Goal: Task Accomplishment & Management: Manage account settings

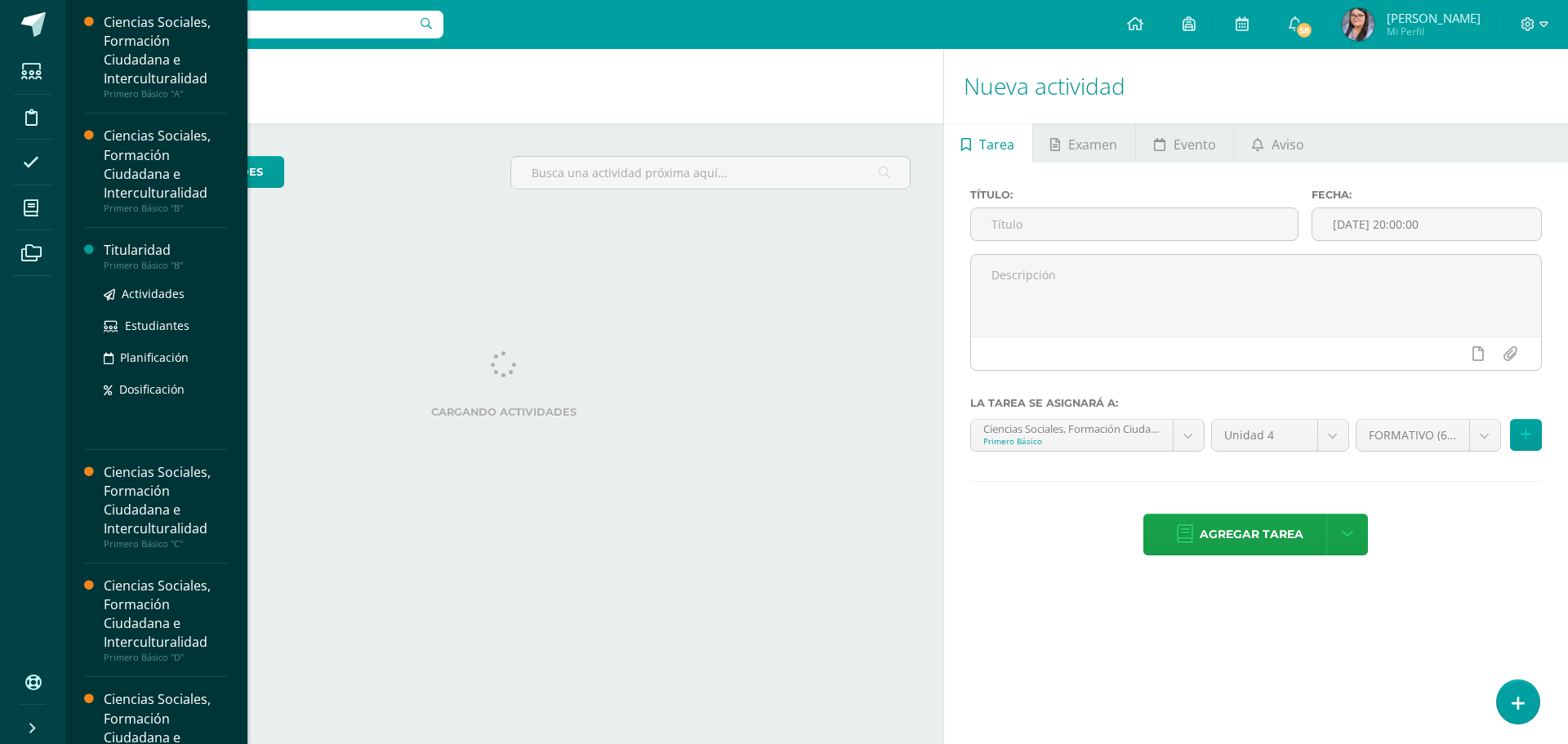
click at [156, 249] on div "Titularidad" at bounding box center [165, 250] width 124 height 19
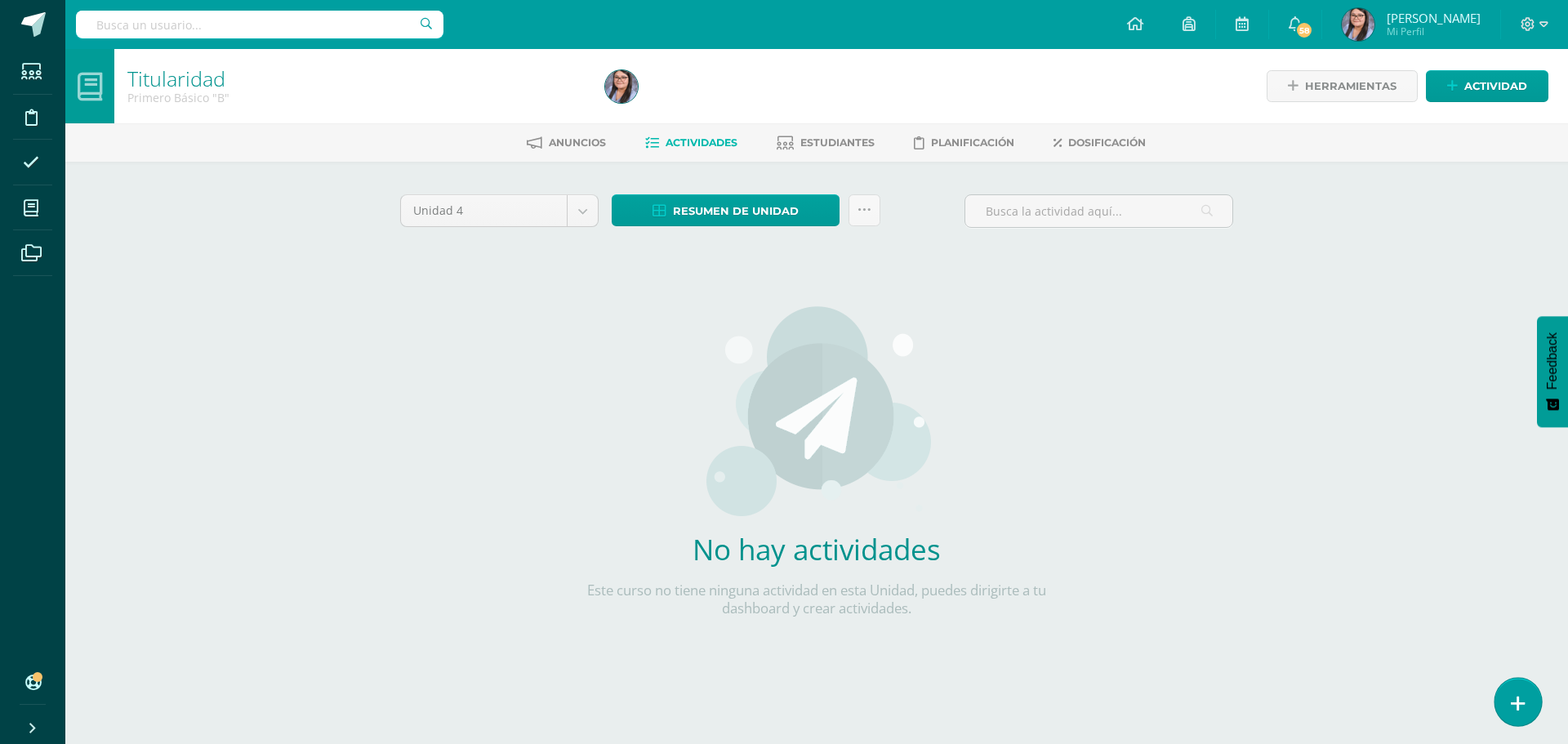
click at [1506, 694] on link at bounding box center [1517, 701] width 47 height 48
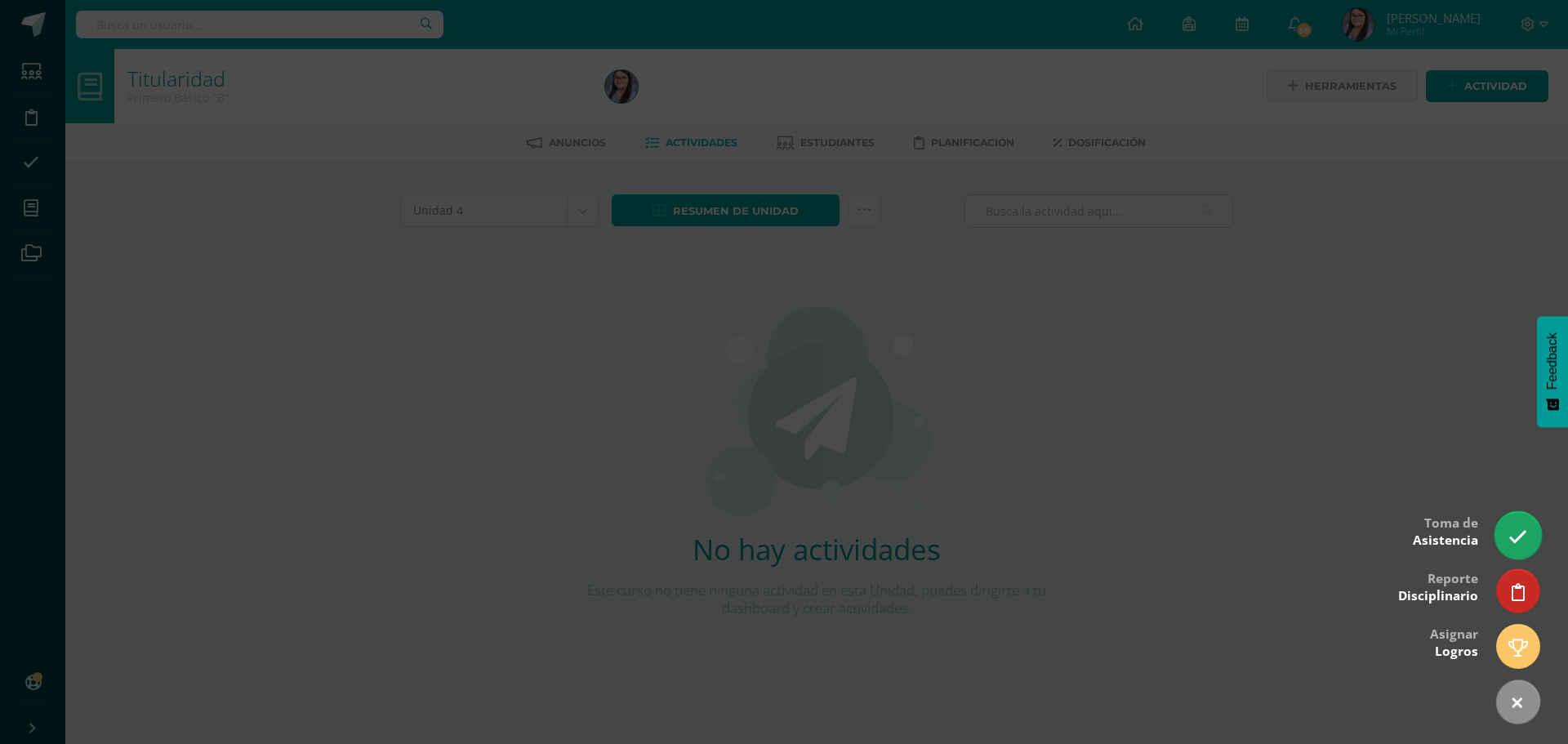
click at [1526, 551] on link at bounding box center [1517, 535] width 47 height 48
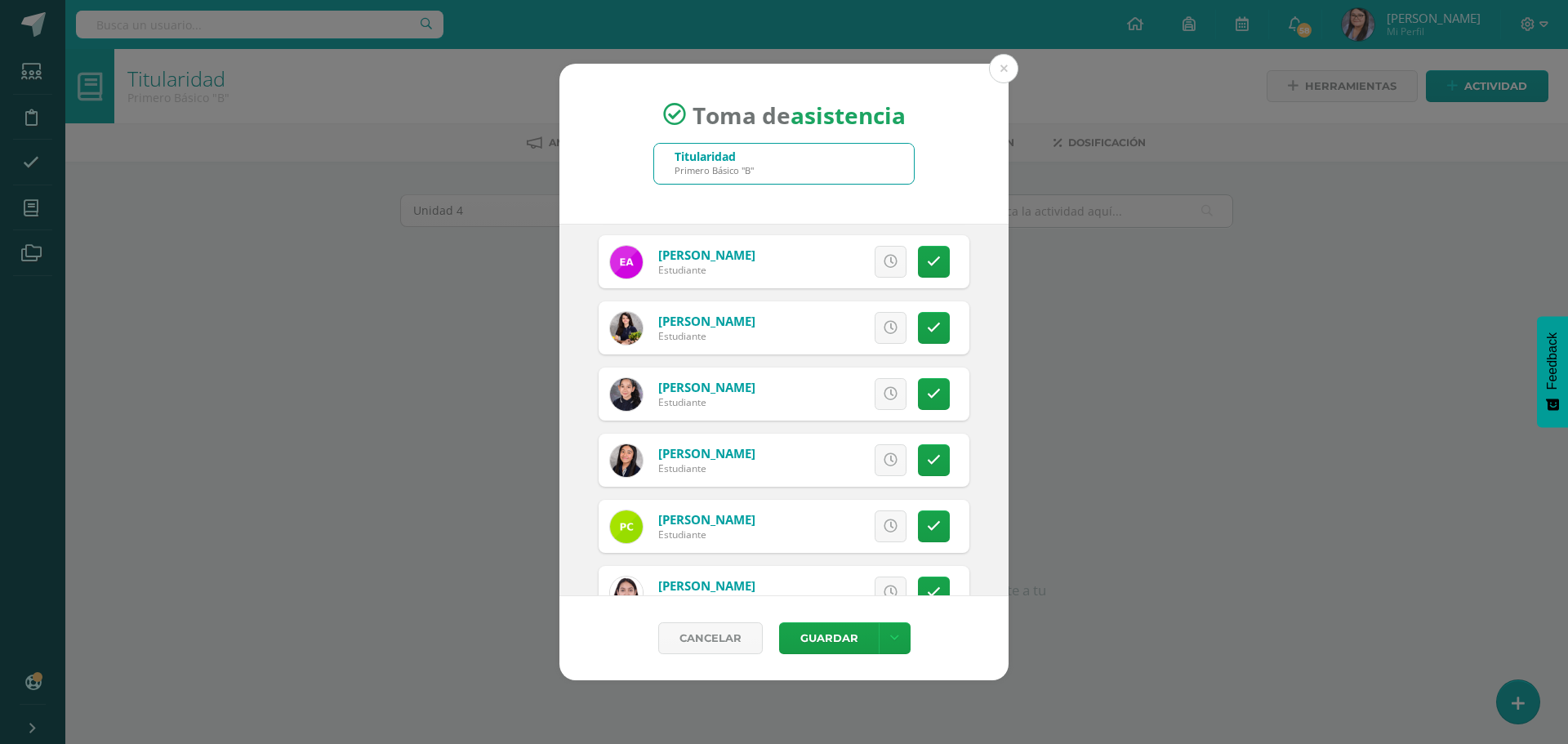
scroll to position [408, 0]
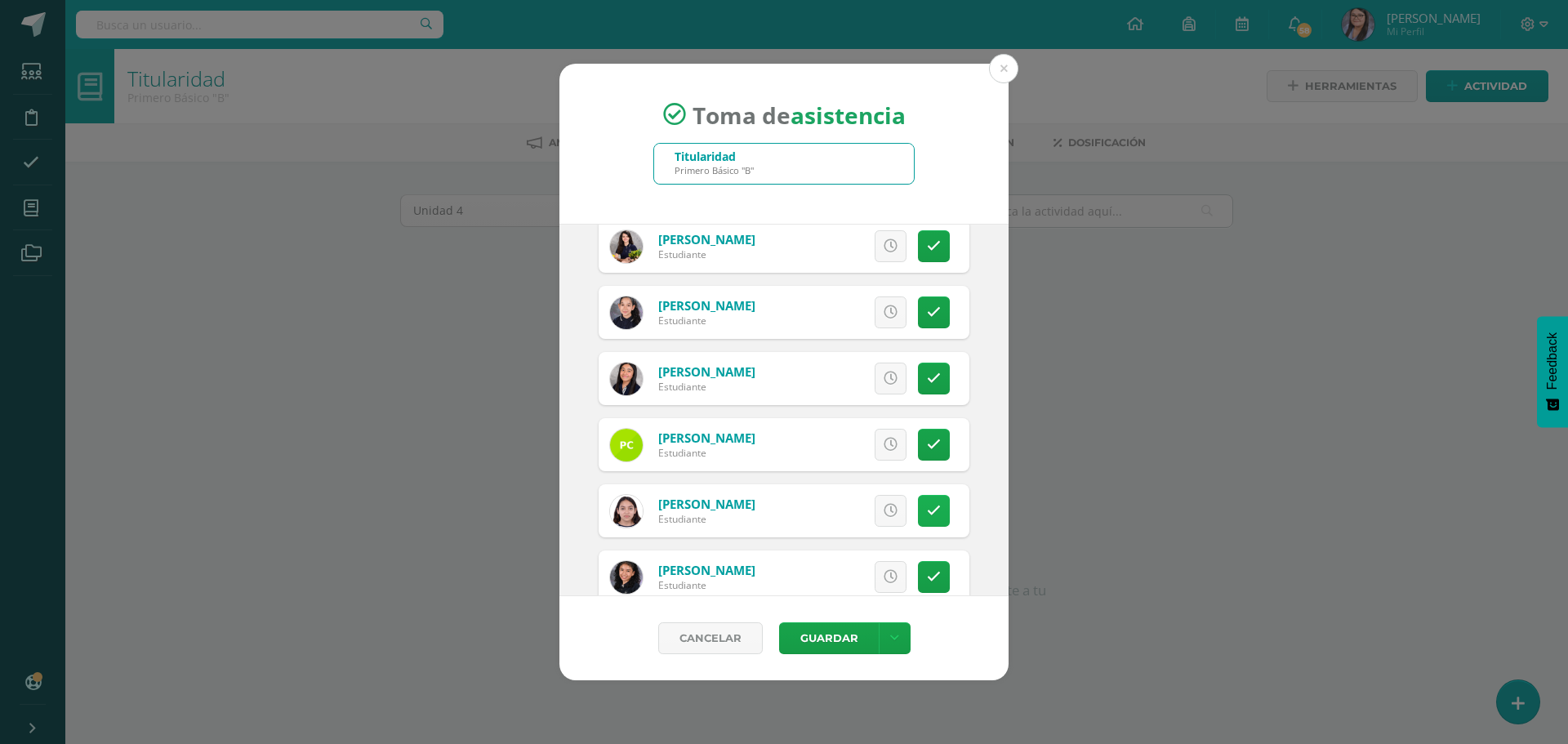
click at [927, 508] on icon at bounding box center [933, 511] width 14 height 14
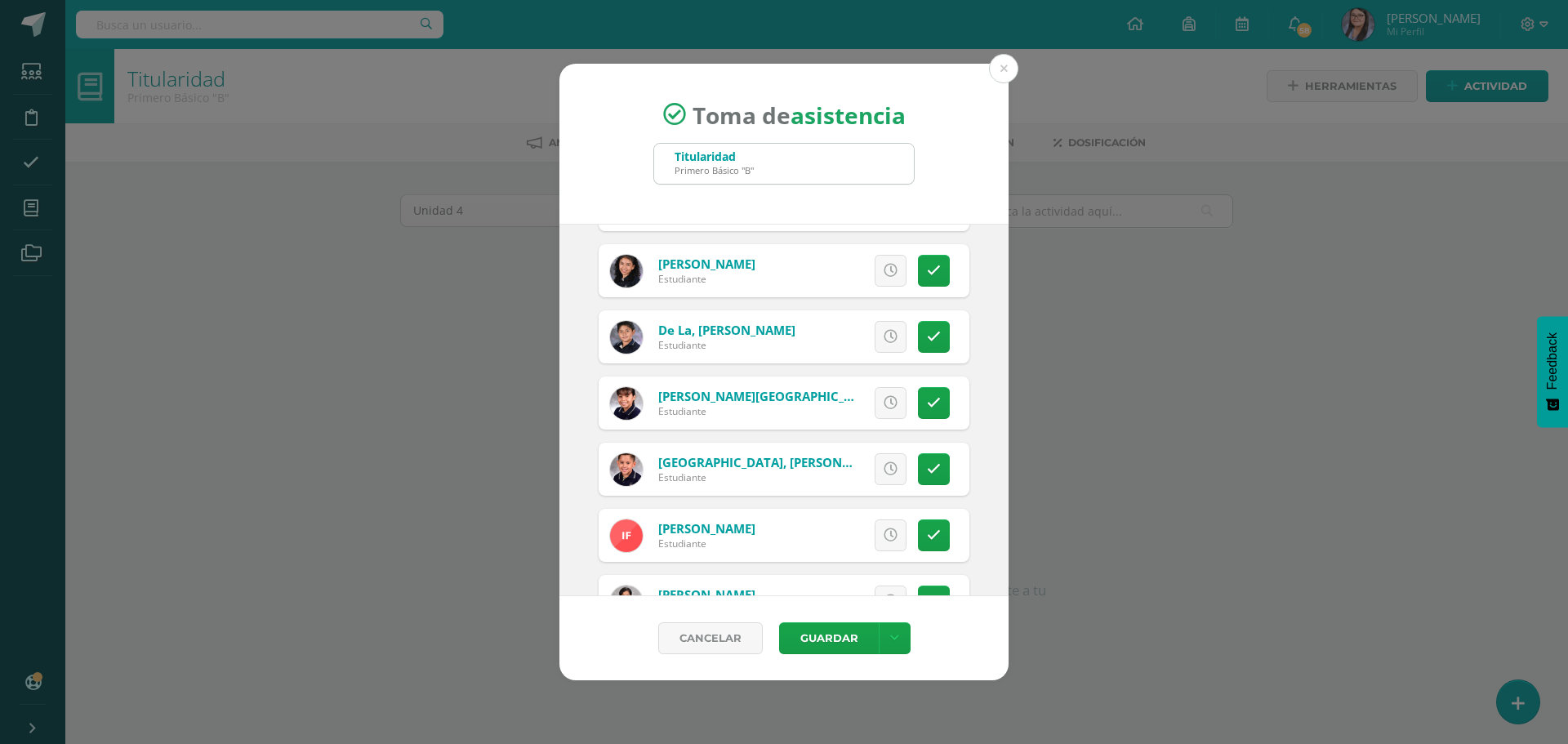
scroll to position [735, 0]
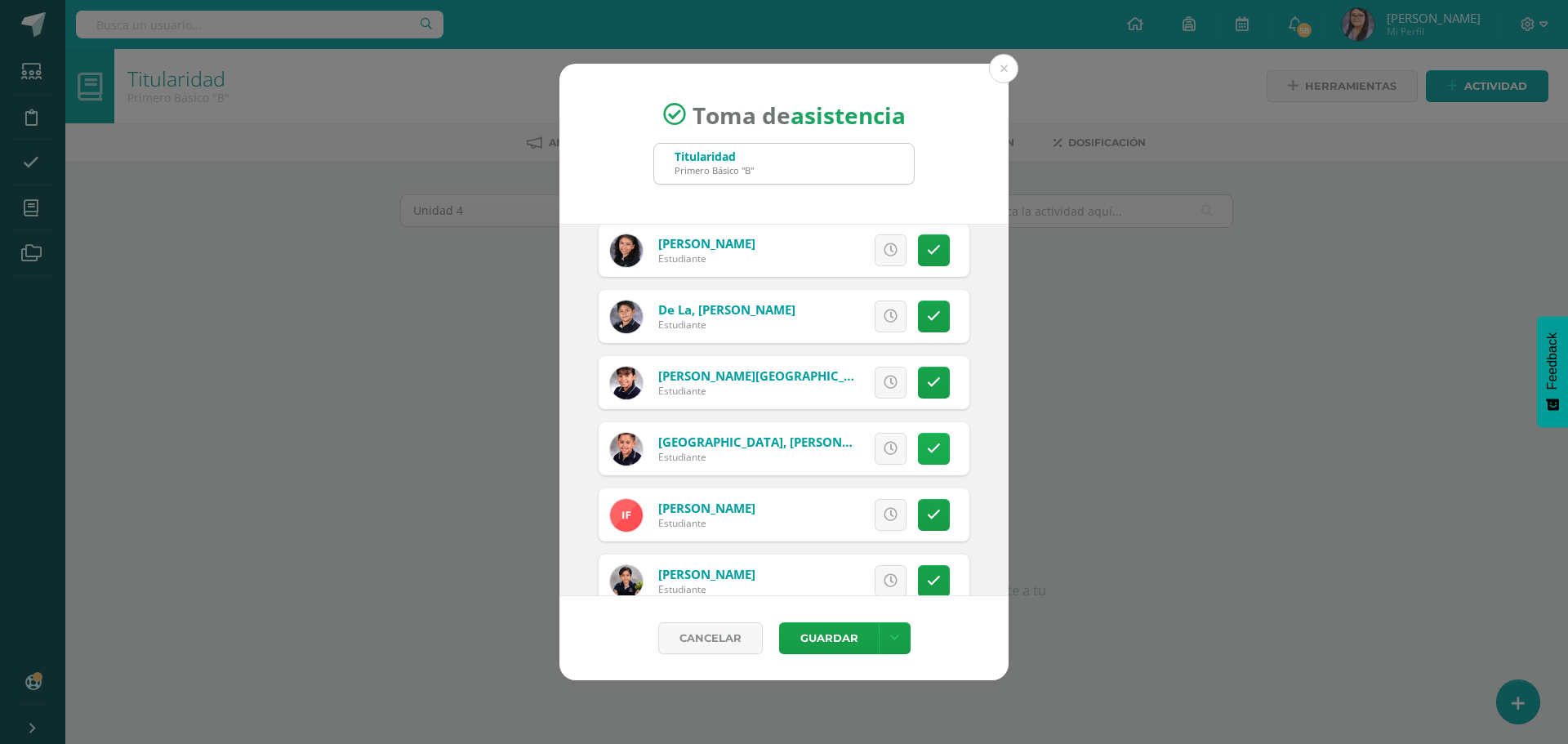
click at [927, 452] on icon at bounding box center [933, 449] width 14 height 14
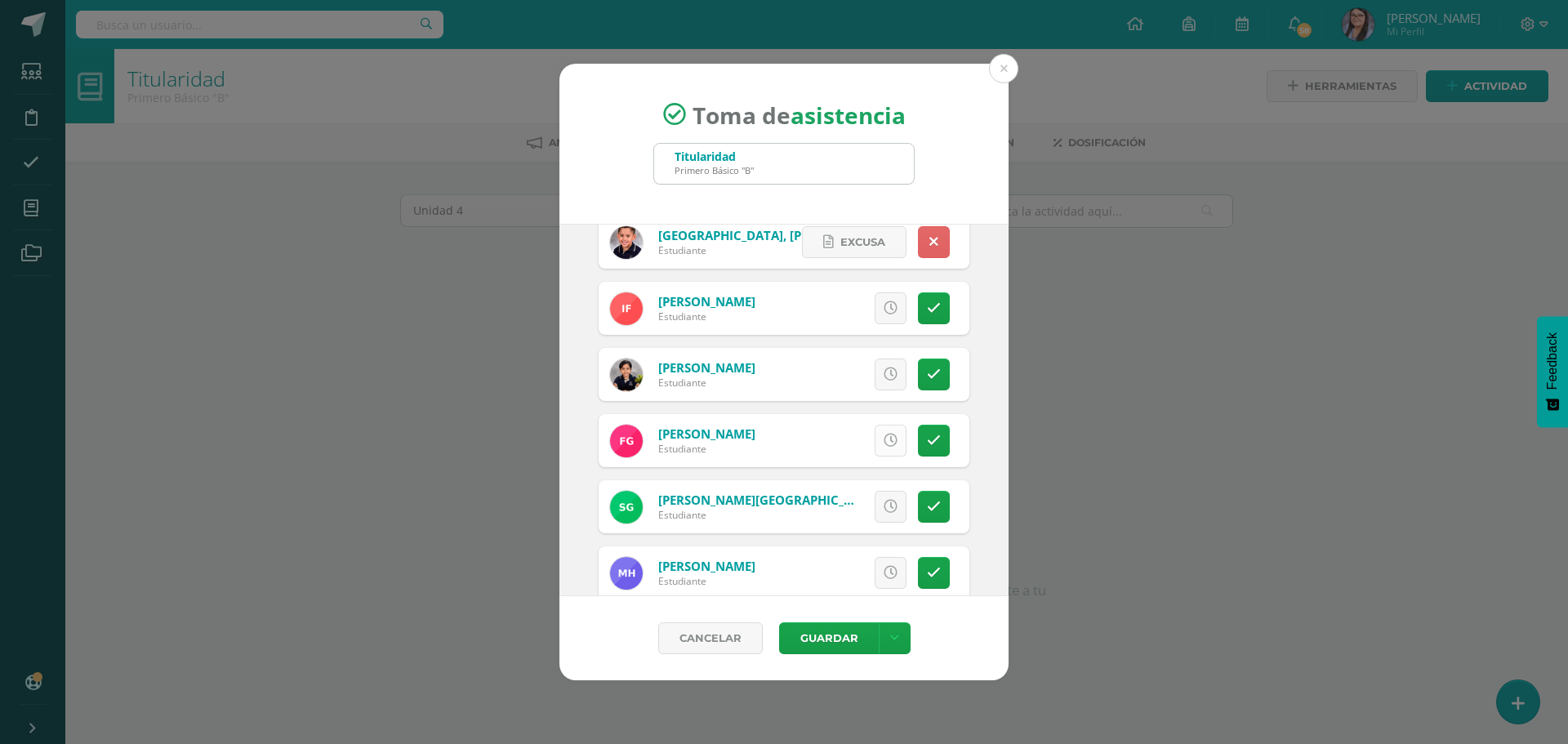
scroll to position [980, 0]
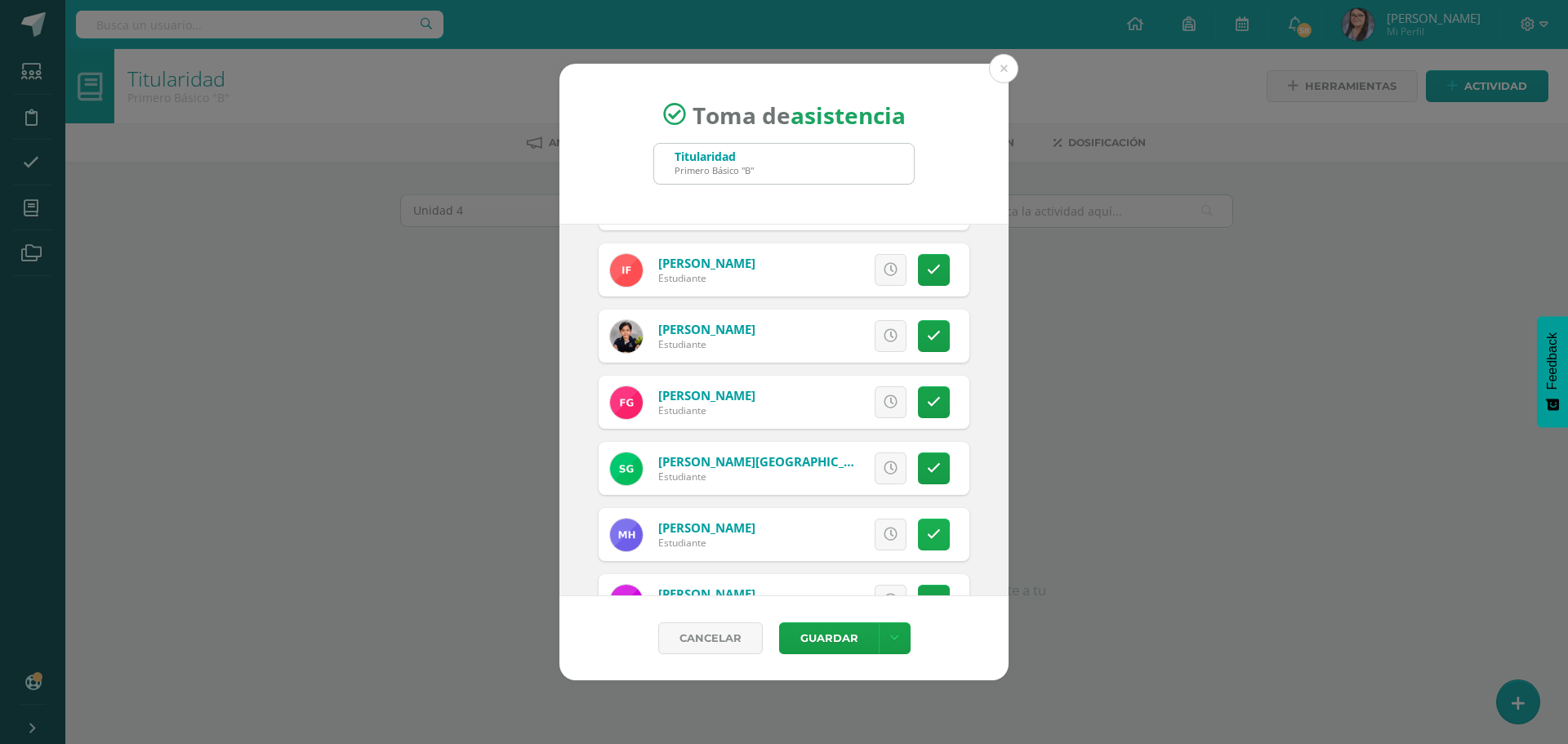
click at [919, 542] on link at bounding box center [933, 534] width 32 height 32
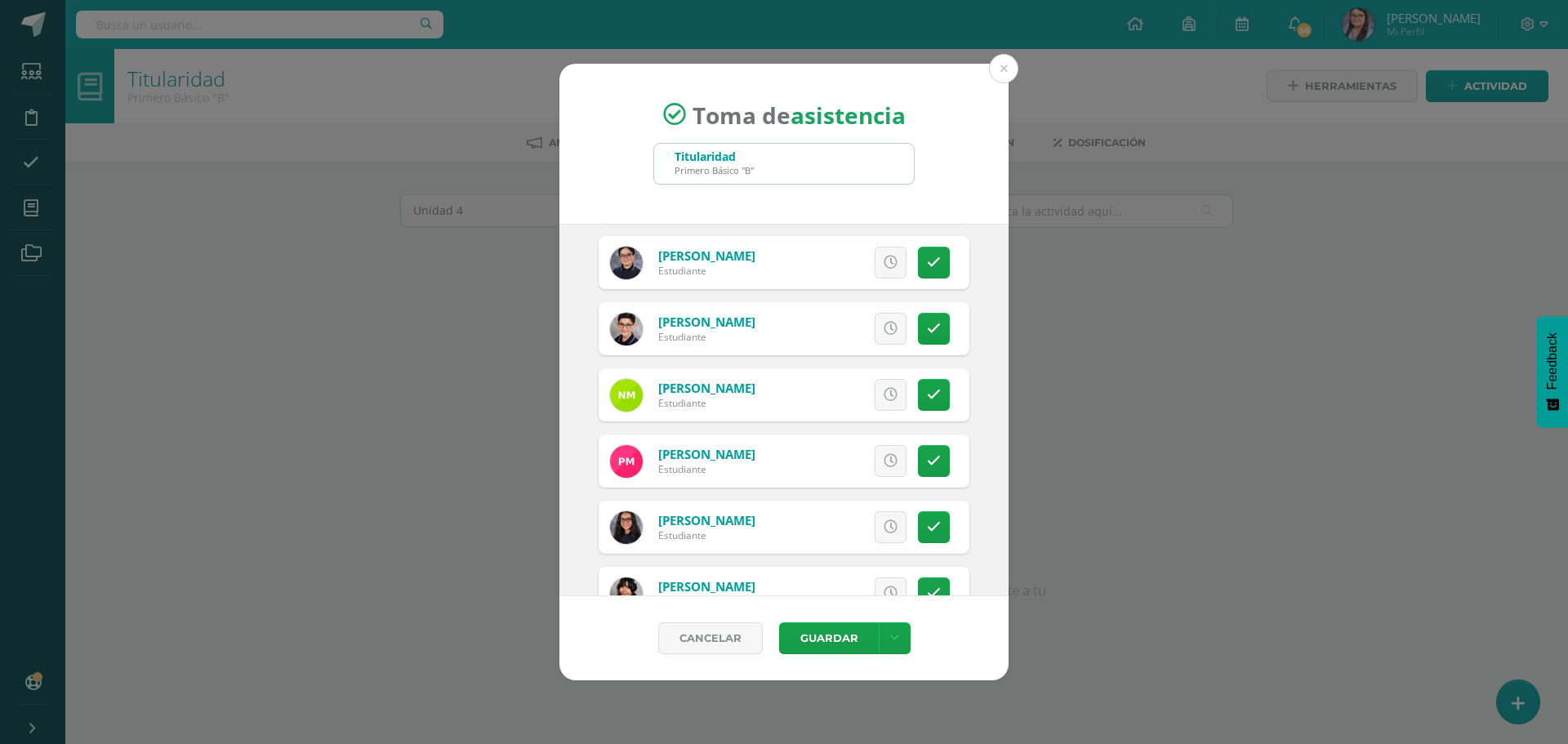
scroll to position [1797, 0]
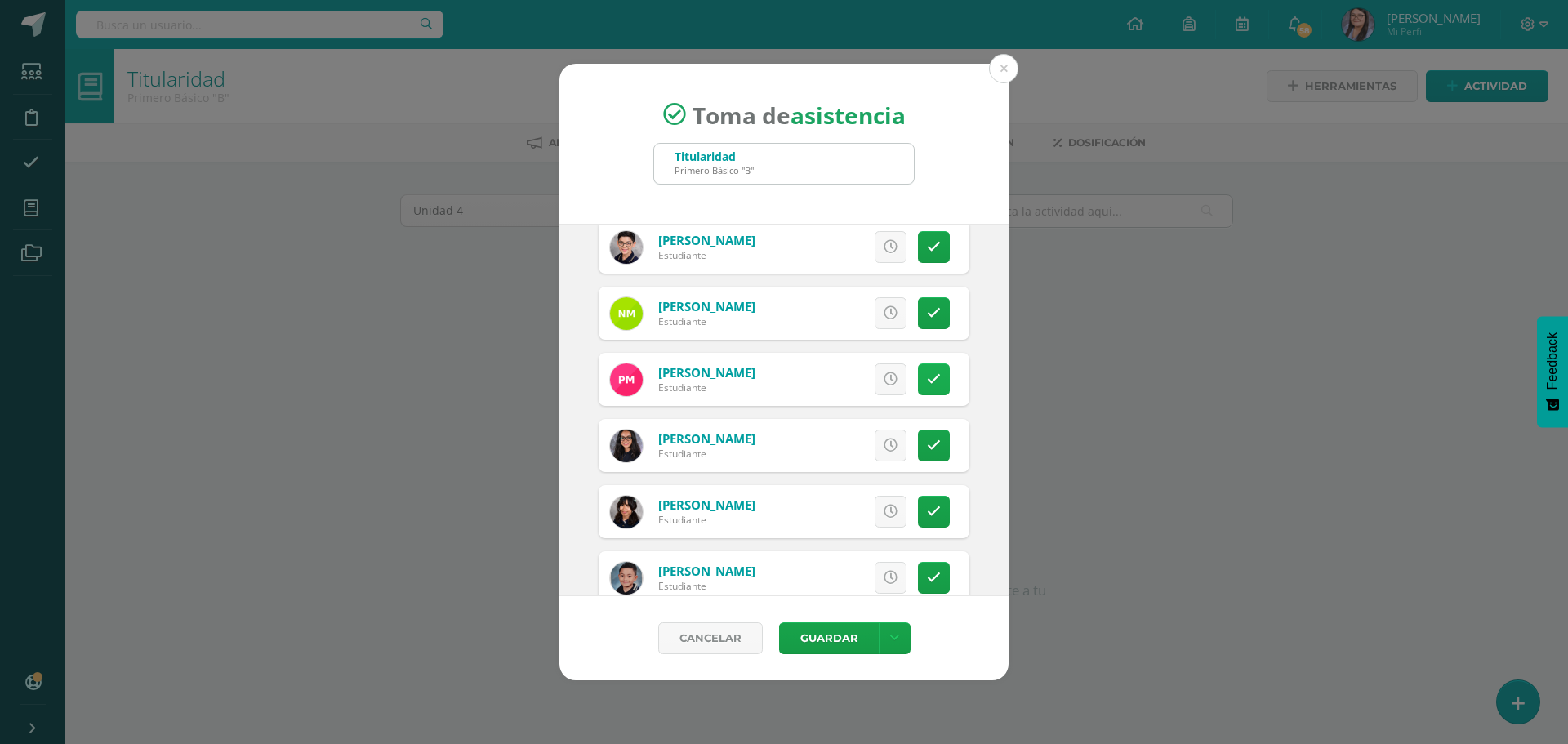
click at [927, 379] on icon at bounding box center [933, 379] width 14 height 14
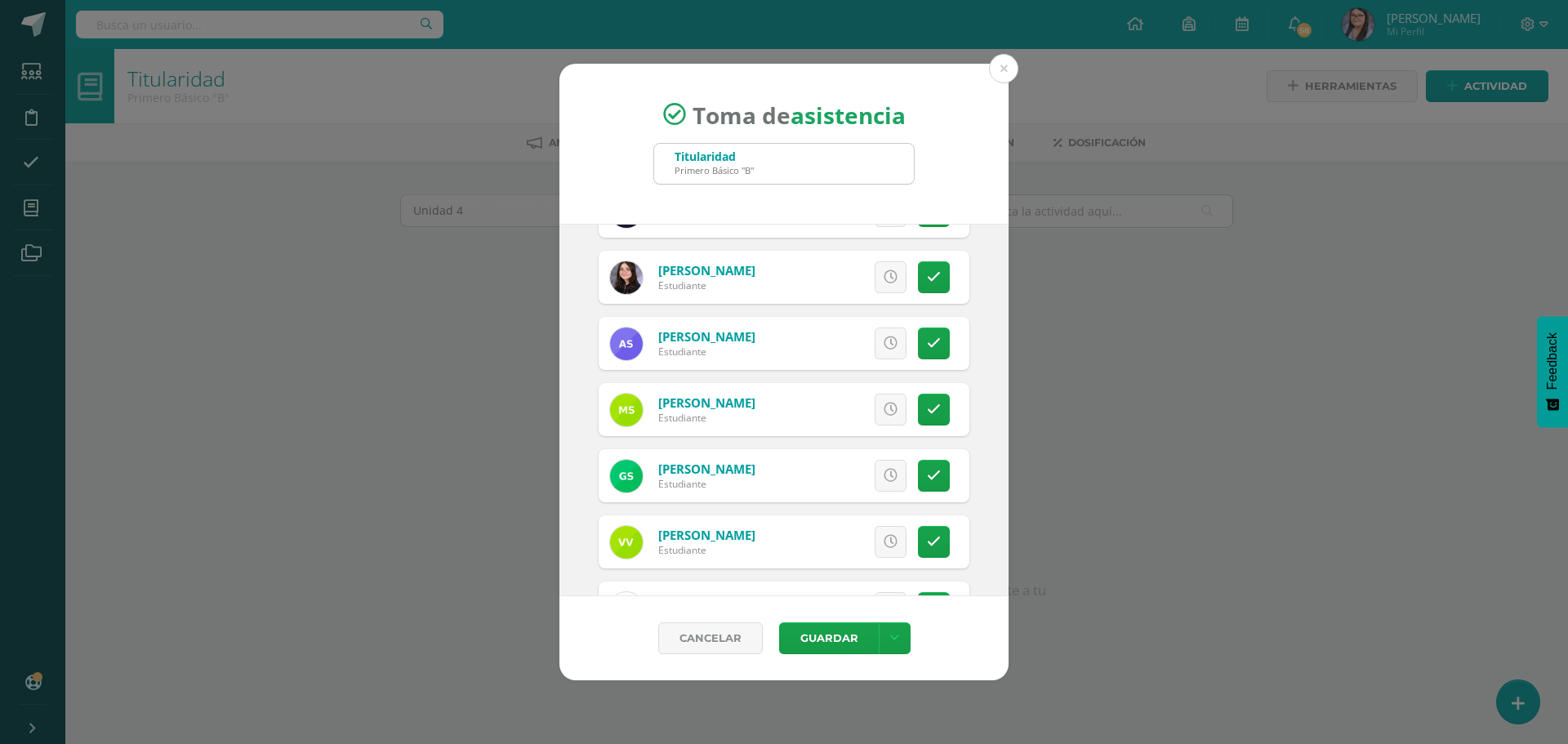
scroll to position [2361, 0]
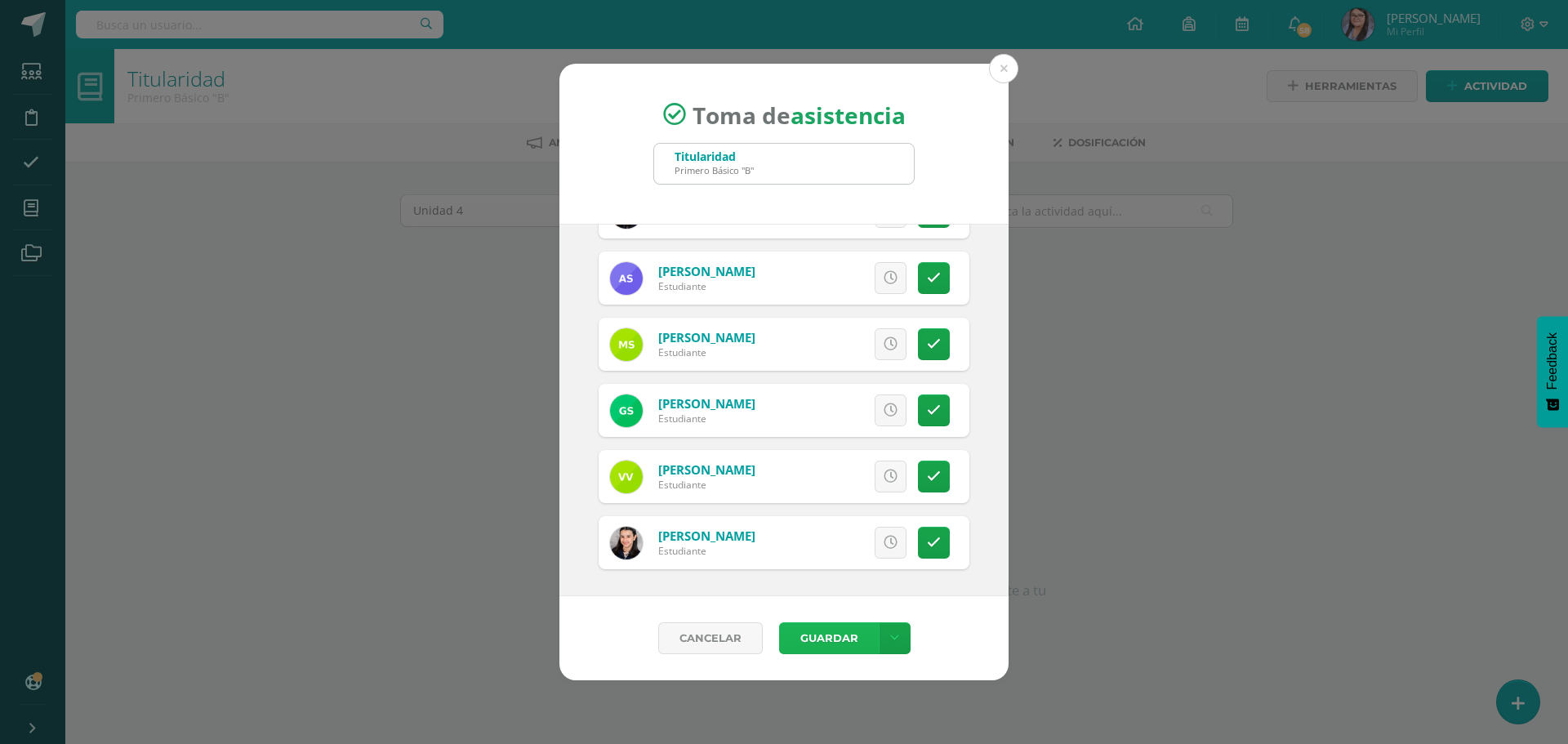
click at [829, 641] on button "Guardar" at bounding box center [828, 638] width 99 height 32
